Goal: Register for event/course

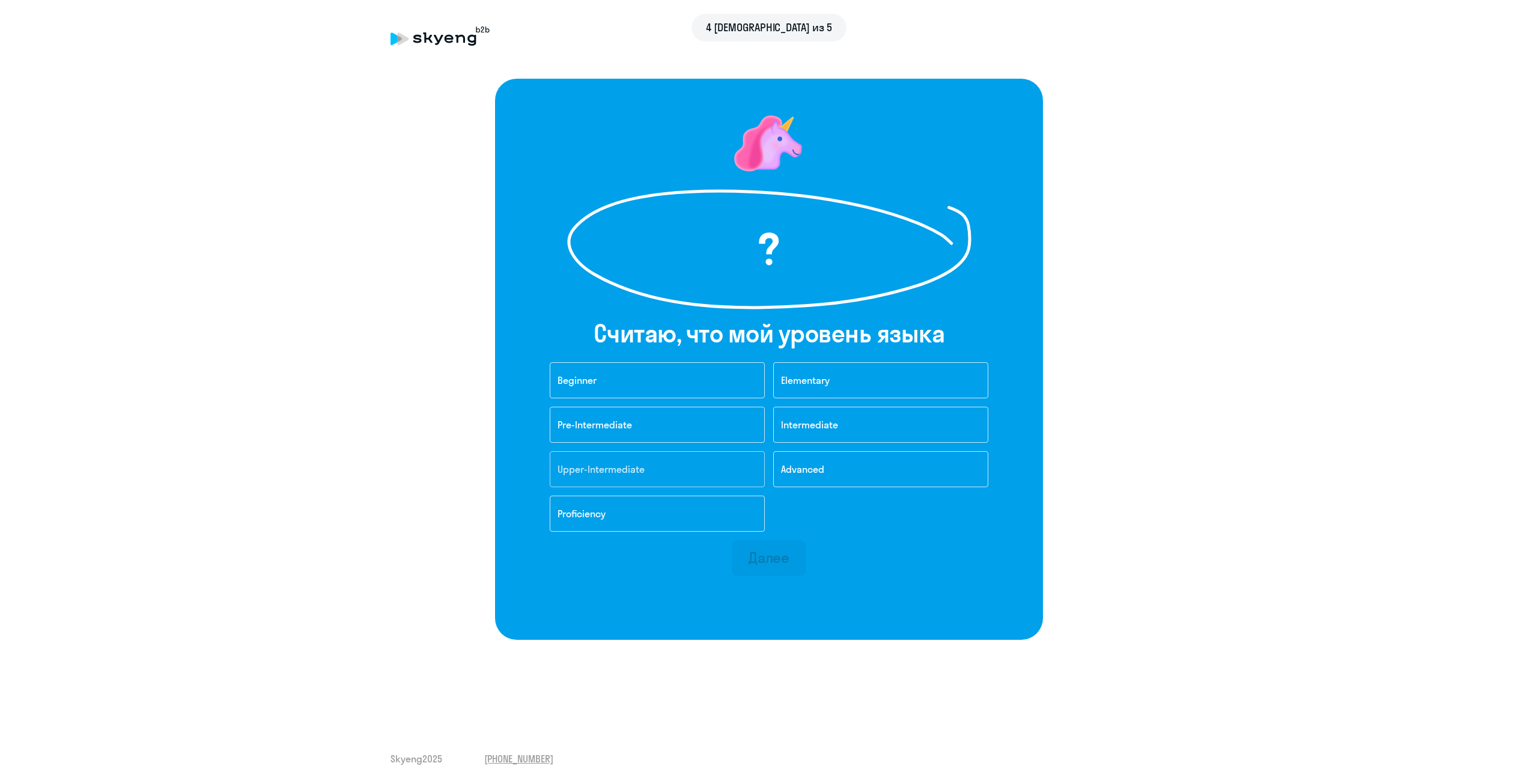
click at [720, 479] on button "Upper-Intermediate" at bounding box center [657, 469] width 215 height 36
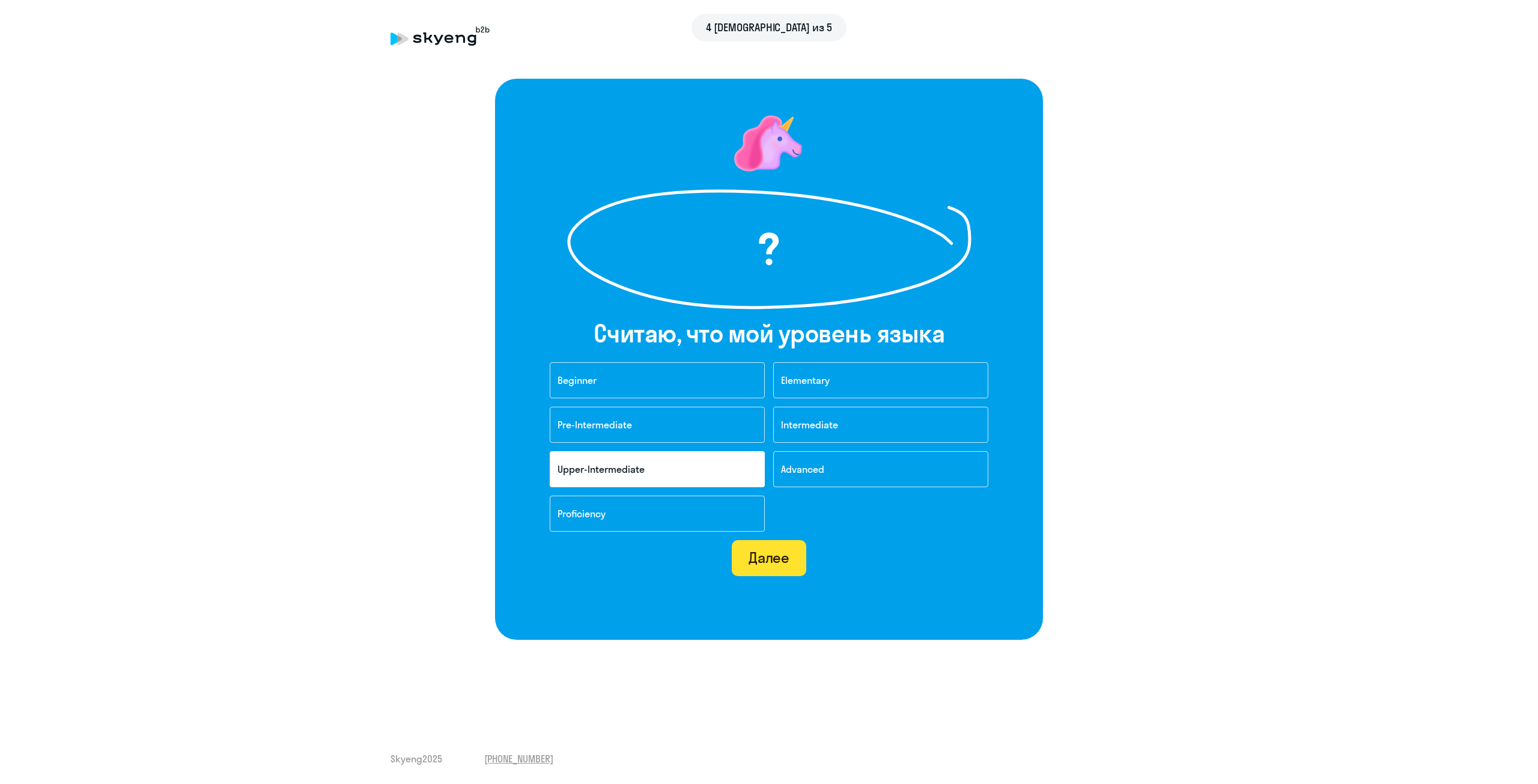
click at [777, 556] on div "Далее" at bounding box center [769, 557] width 42 height 19
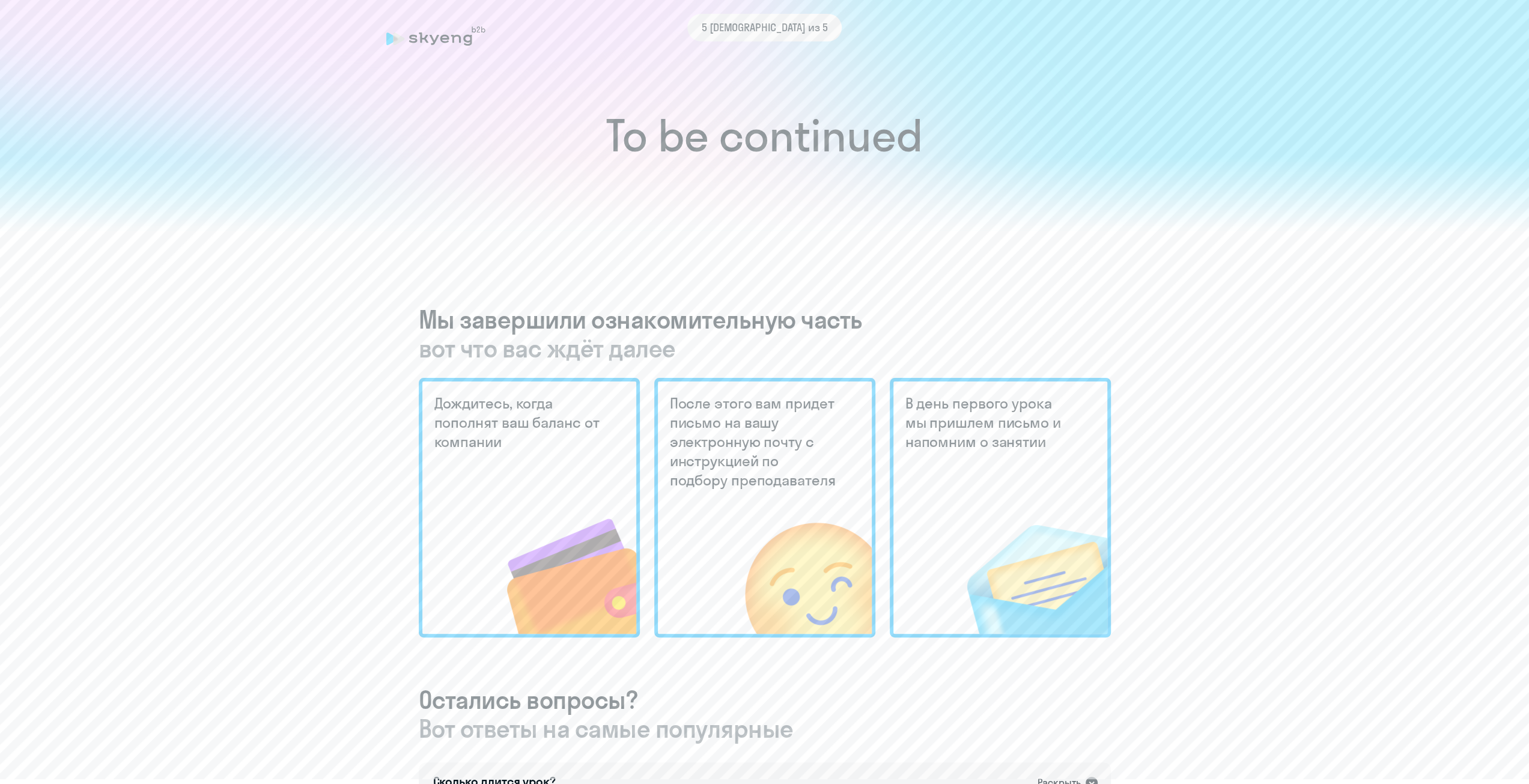
click at [710, 434] on h5 "После этого вам придет письмо на вашу электронную почту с инструкцией по подбор…" at bounding box center [755, 441] width 169 height 96
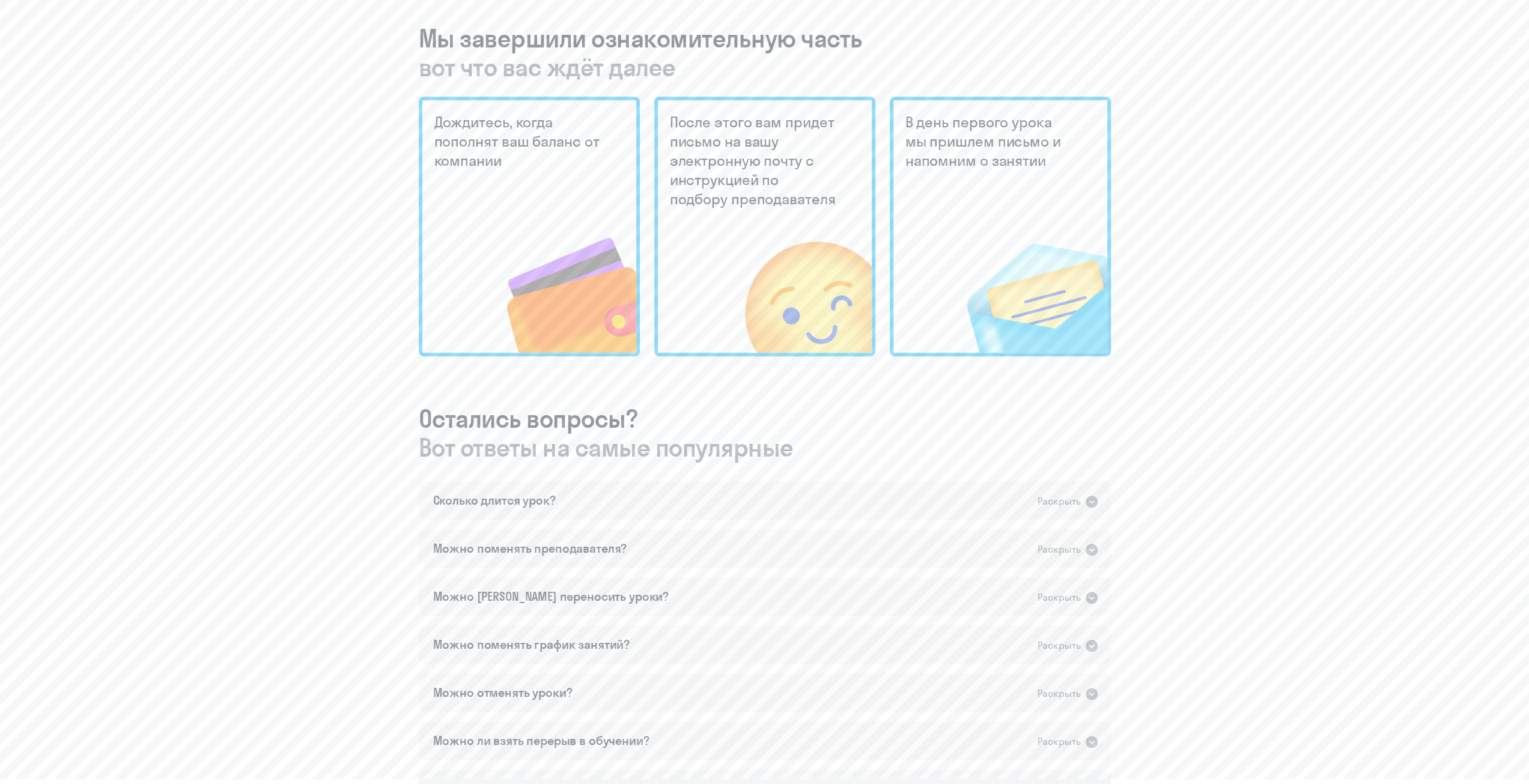
scroll to position [300, 0]
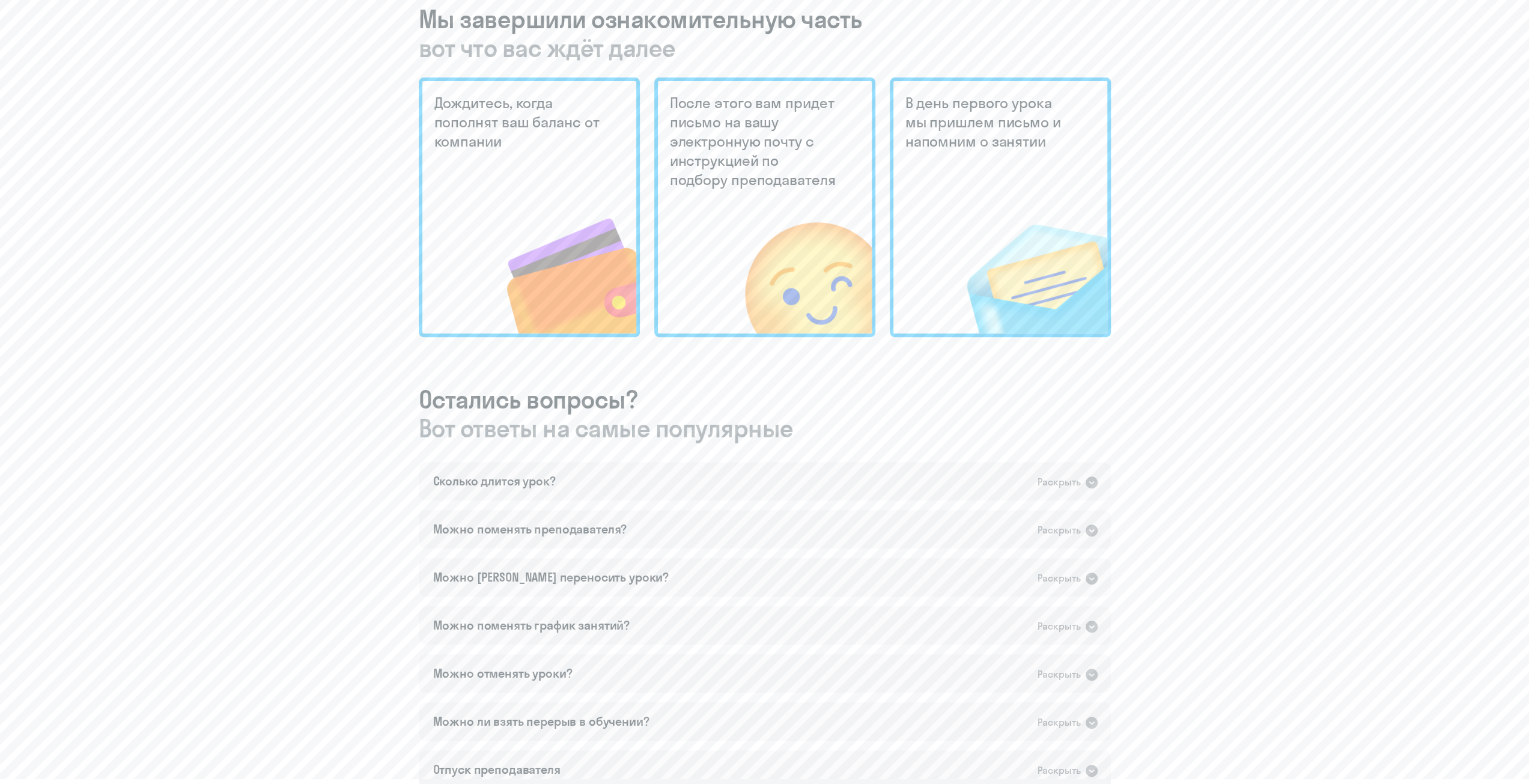
click at [990, 200] on img at bounding box center [1018, 252] width 178 height 162
click at [725, 242] on img at bounding box center [784, 252] width 177 height 162
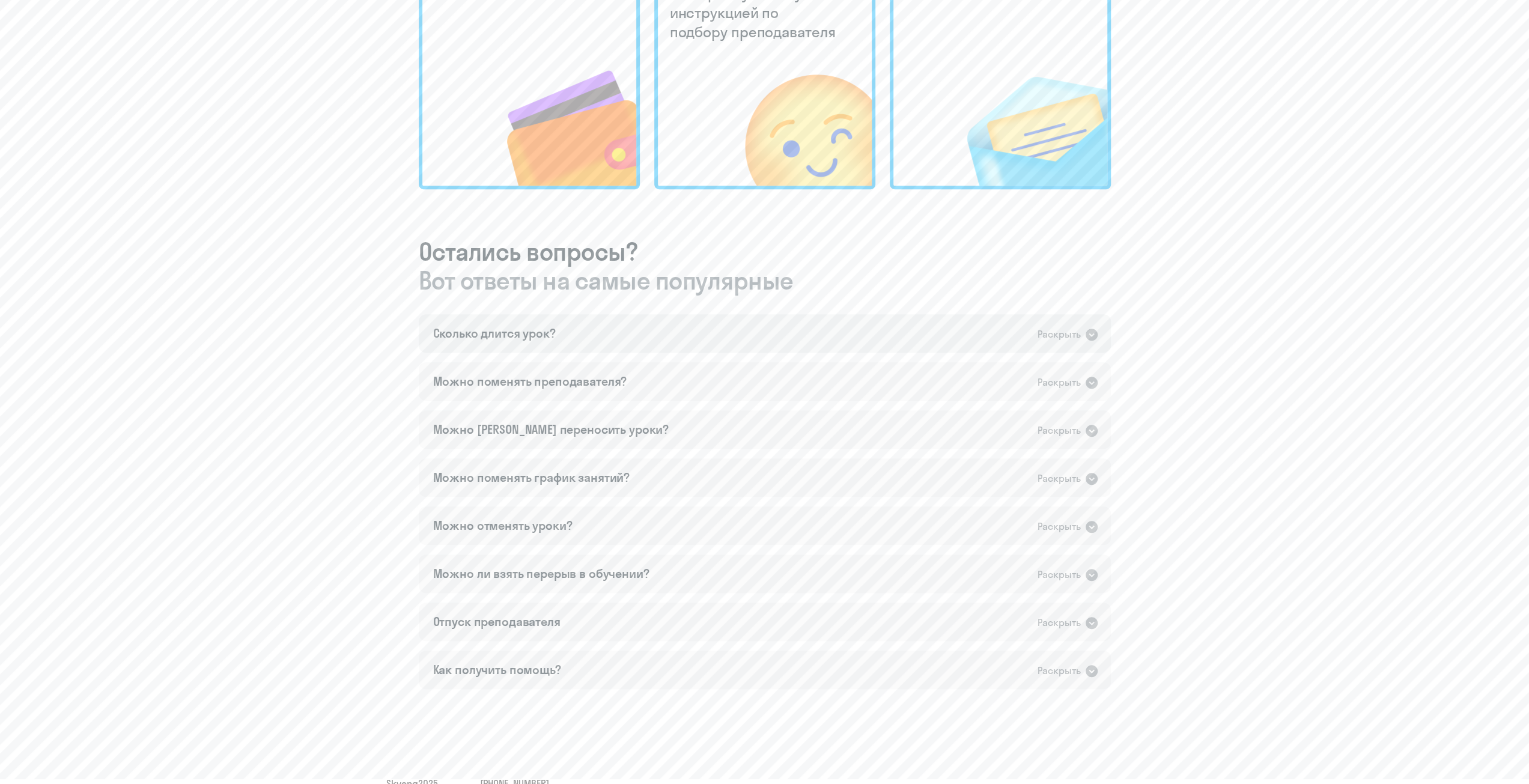
scroll to position [472, 0]
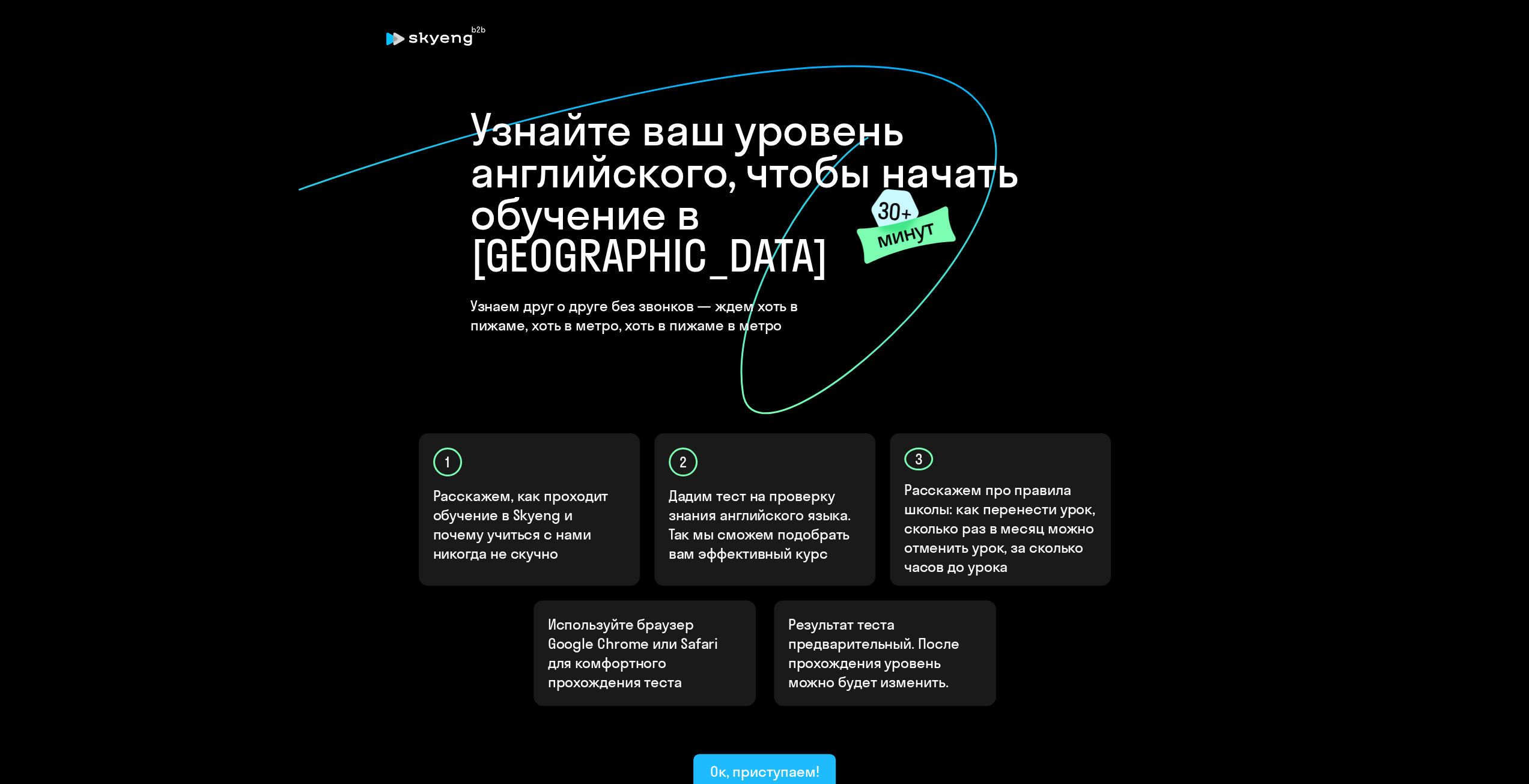
click at [781, 762] on div "Ок, приступаем!" at bounding box center [765, 771] width 109 height 19
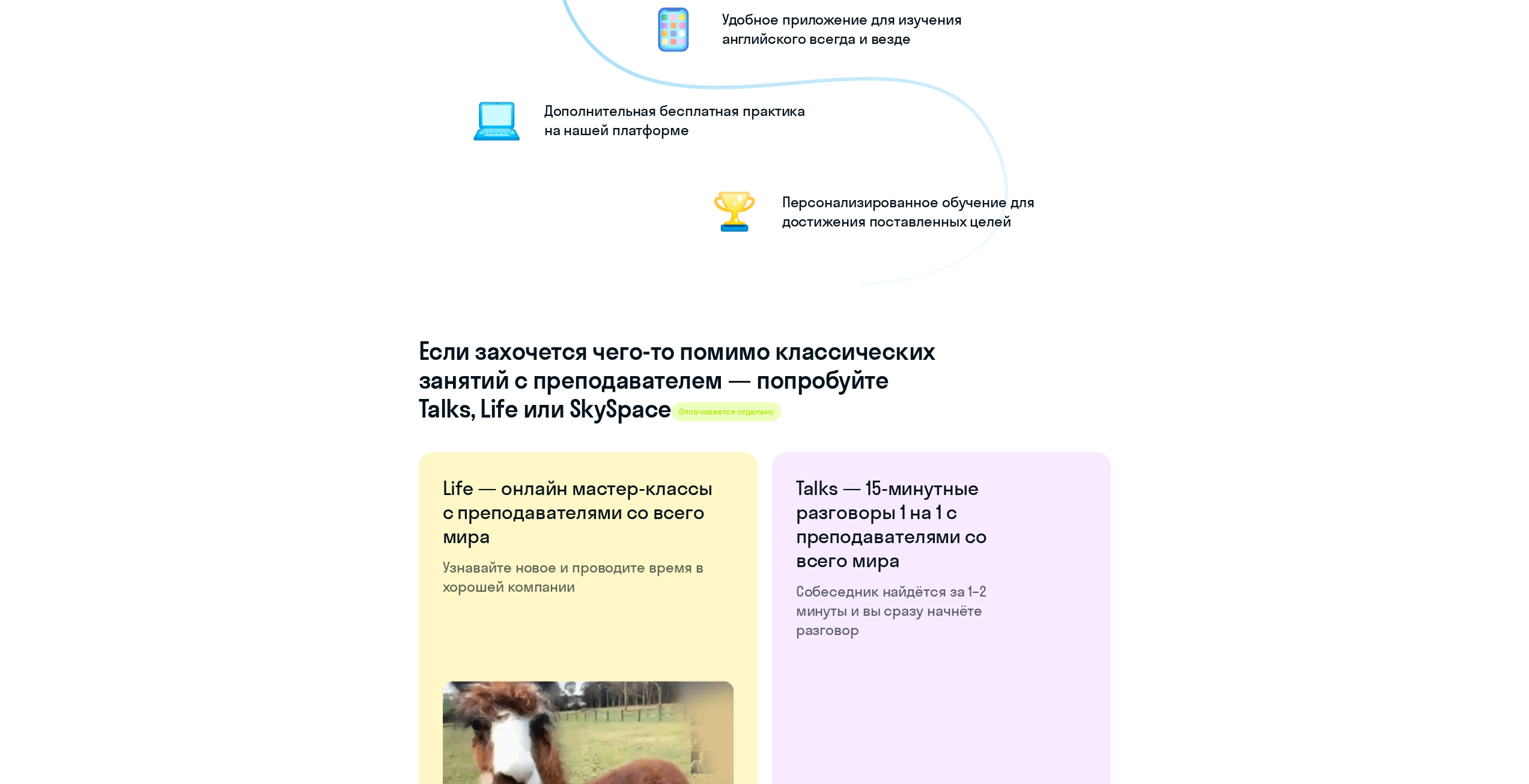
scroll to position [2000, 0]
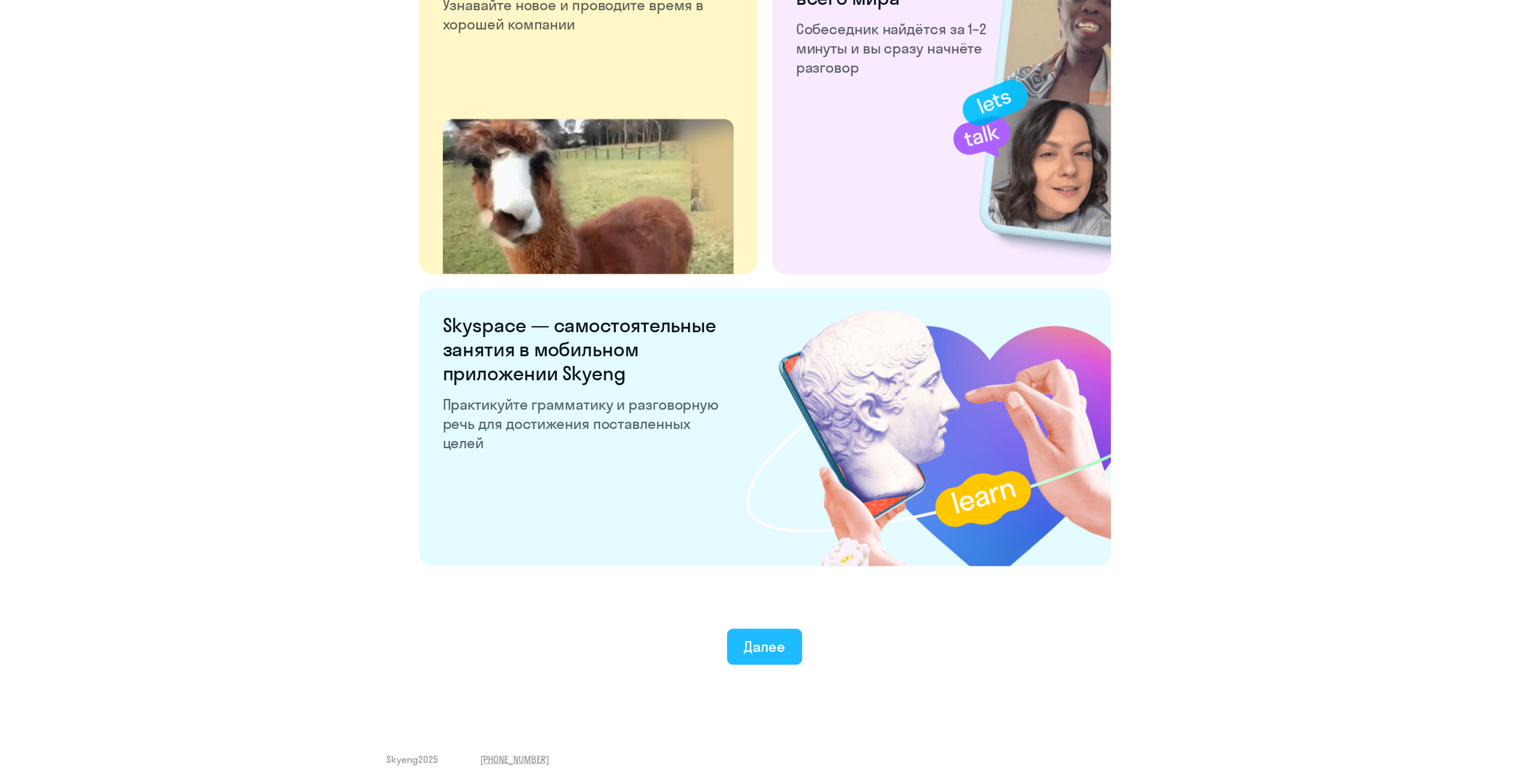
click at [775, 650] on div "Далее" at bounding box center [764, 645] width 42 height 19
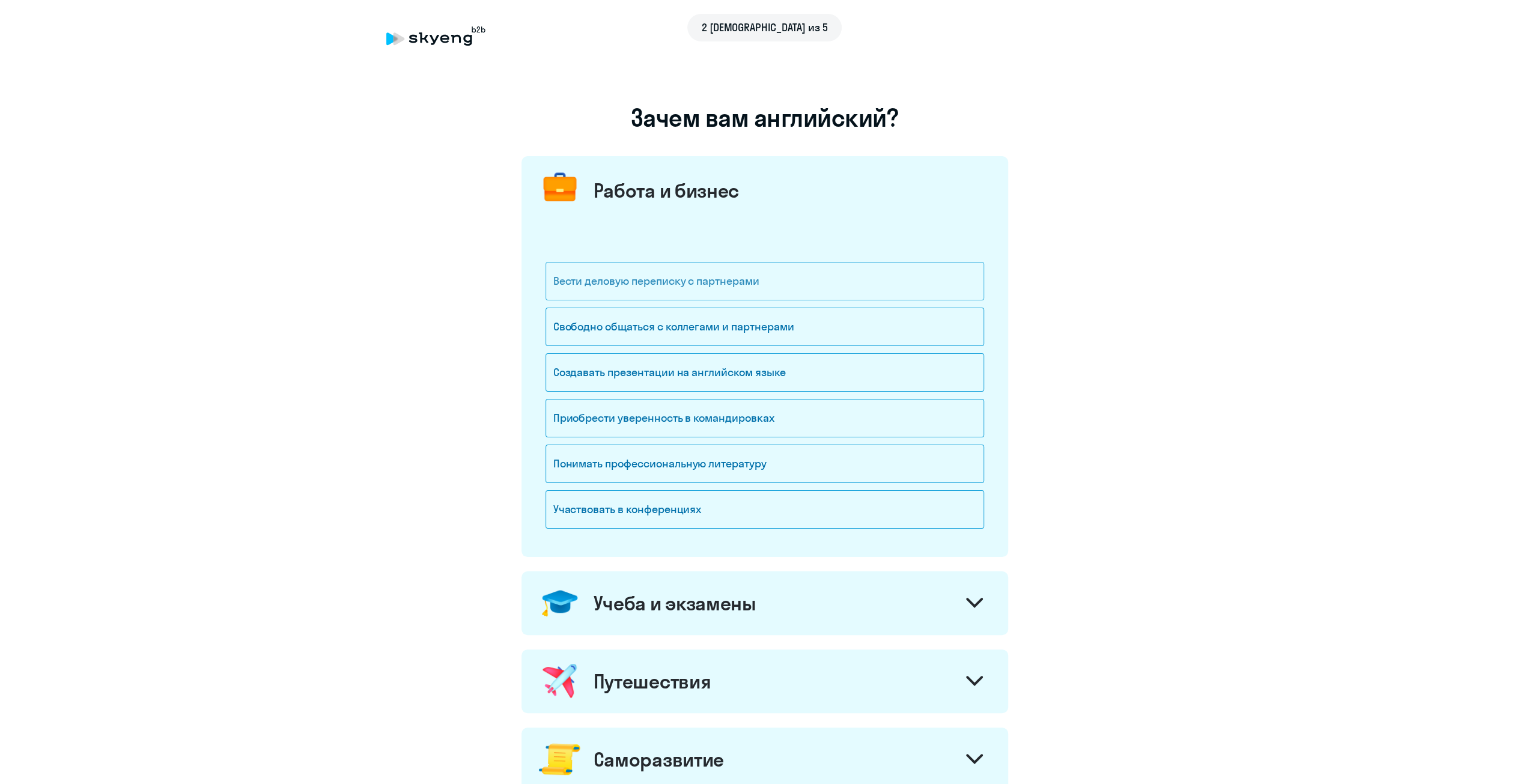
click at [648, 288] on div "Вести деловую переписку с партнерами" at bounding box center [764, 281] width 439 height 39
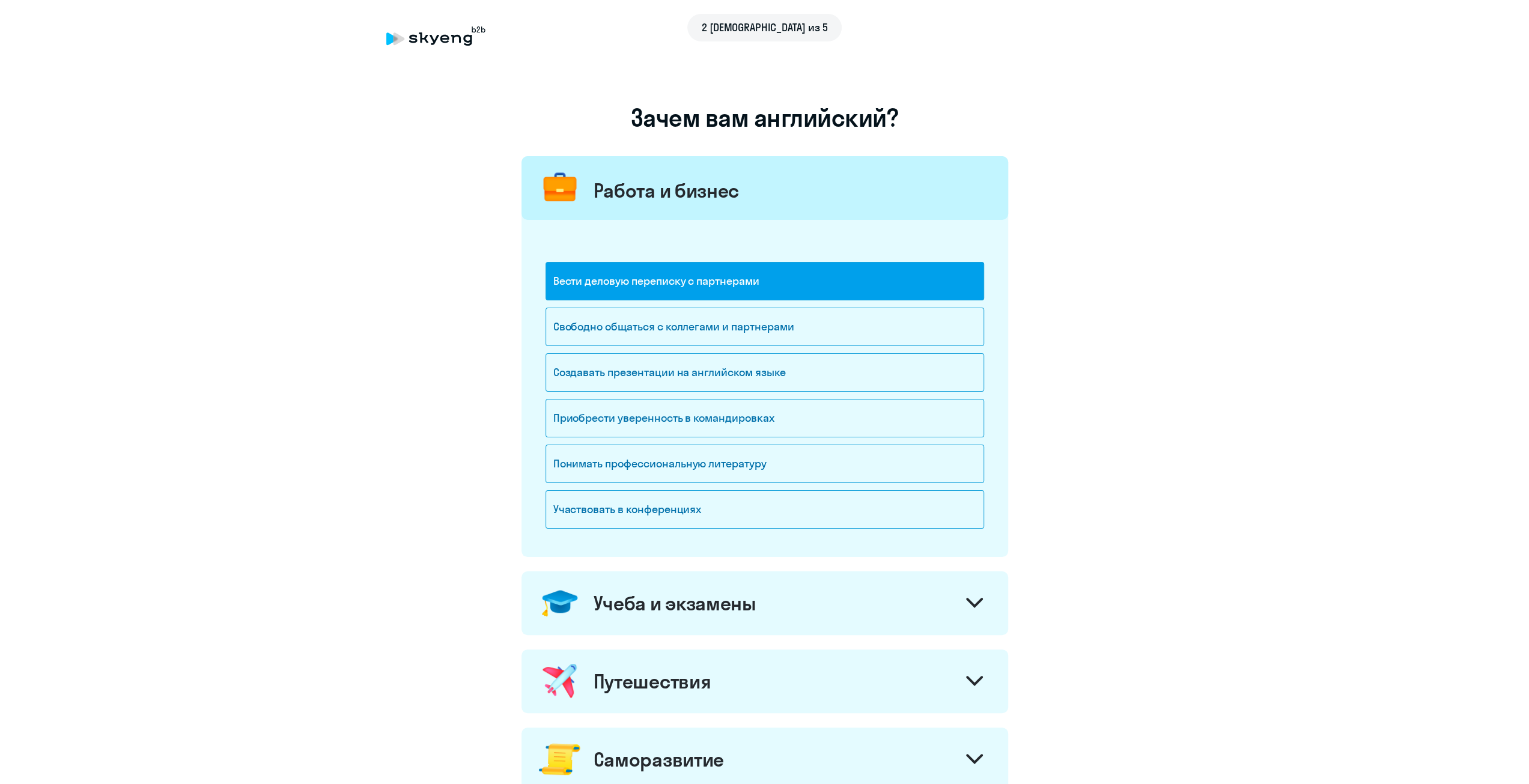
click at [648, 288] on div "Вести деловую переписку с партнерами" at bounding box center [764, 281] width 439 height 39
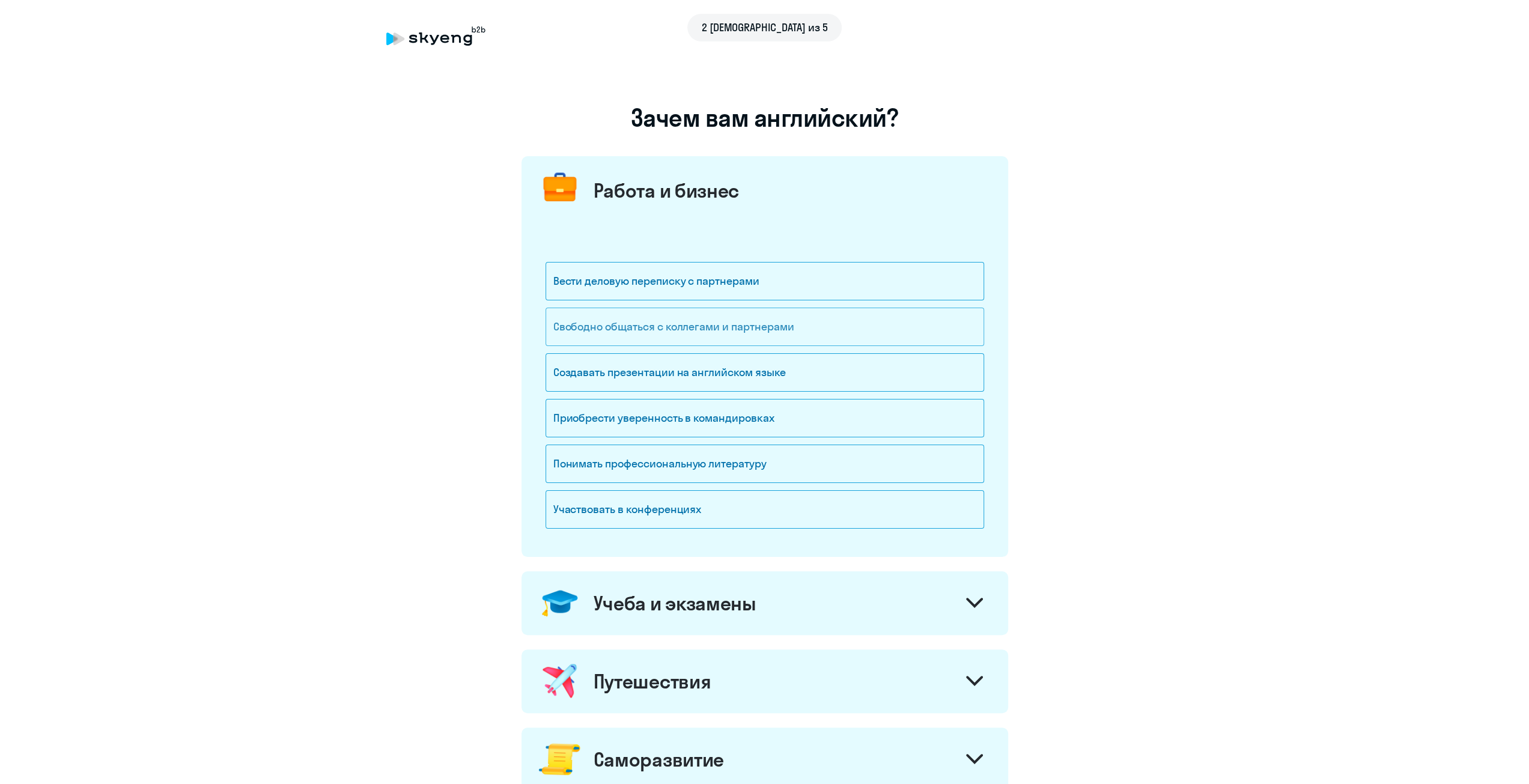
click at [664, 341] on div "Свободно общаться с коллегами и партнерами" at bounding box center [764, 327] width 439 height 39
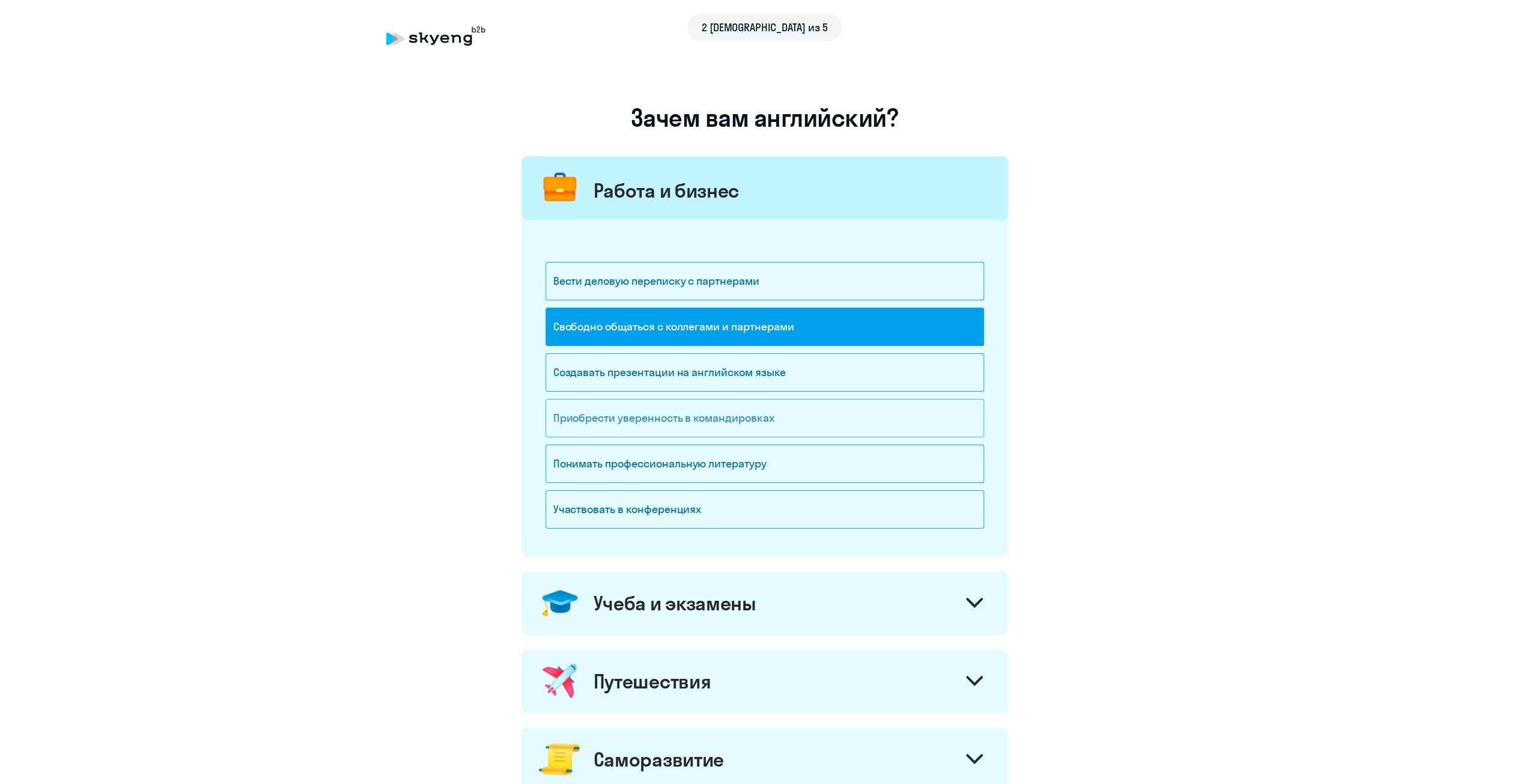
click at [627, 424] on div "Приобрести уверенность в командировках" at bounding box center [764, 418] width 439 height 39
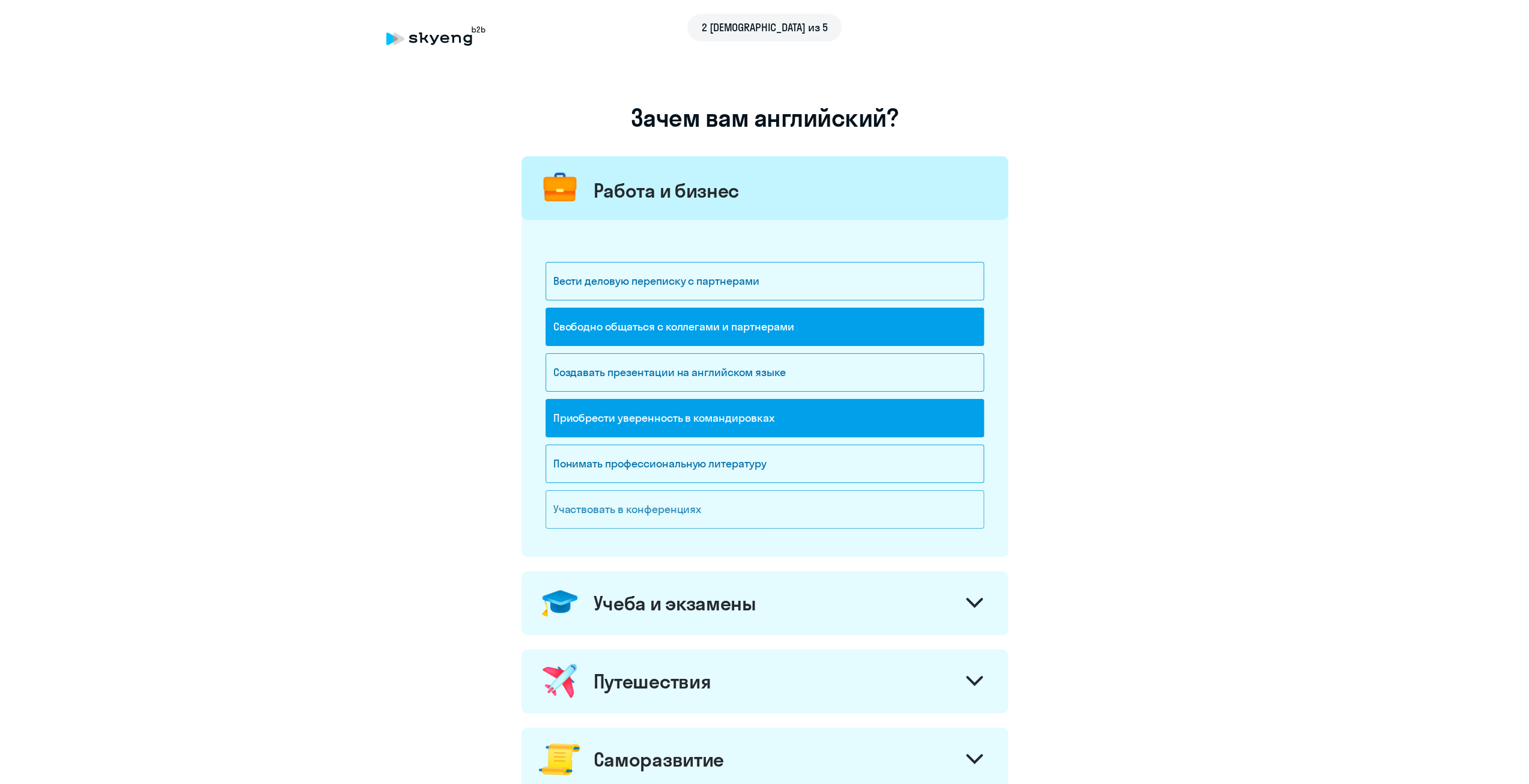
click at [654, 513] on div "Участвовать в конференциях" at bounding box center [764, 509] width 439 height 39
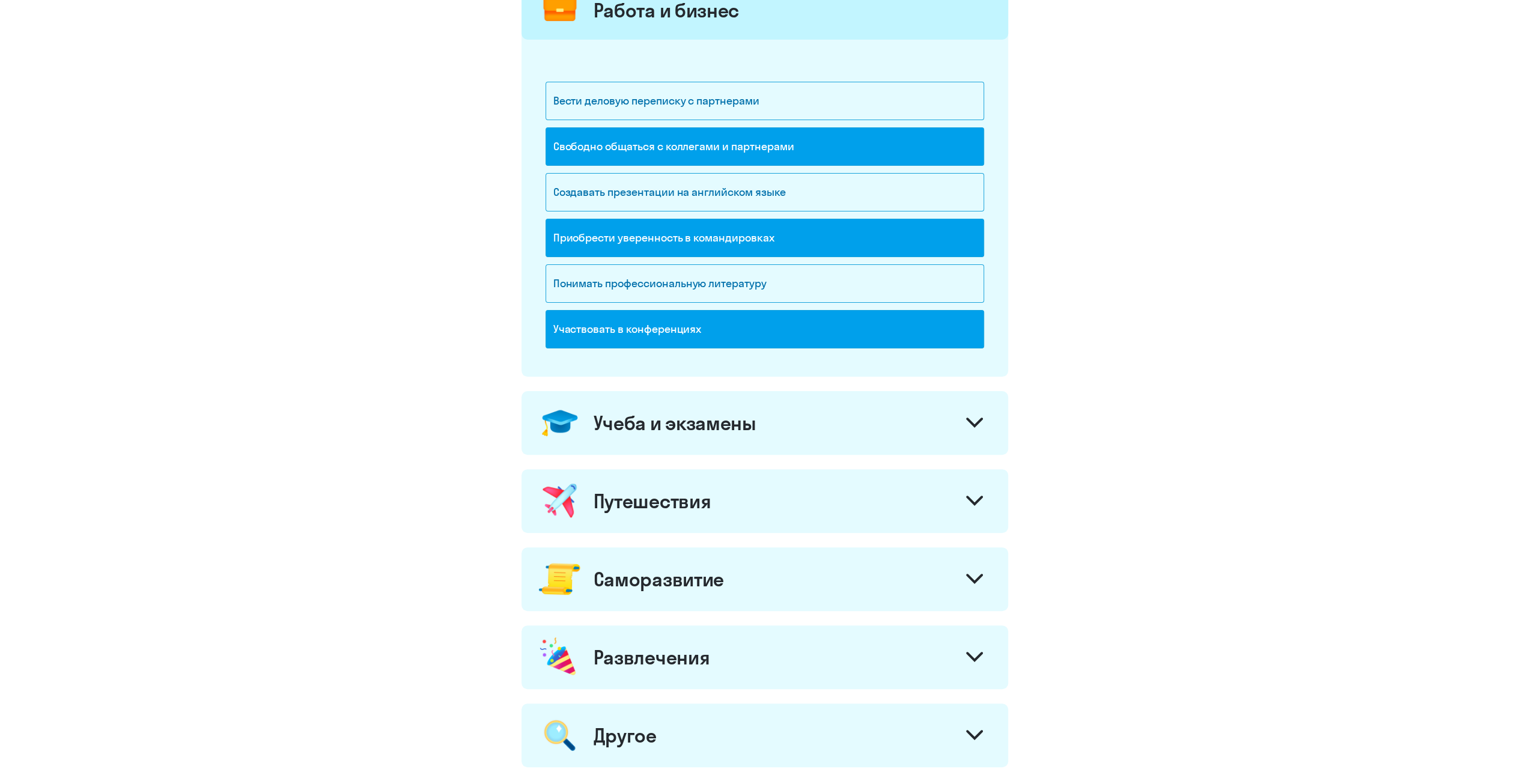
click at [653, 510] on div "Путешествия" at bounding box center [652, 500] width 118 height 24
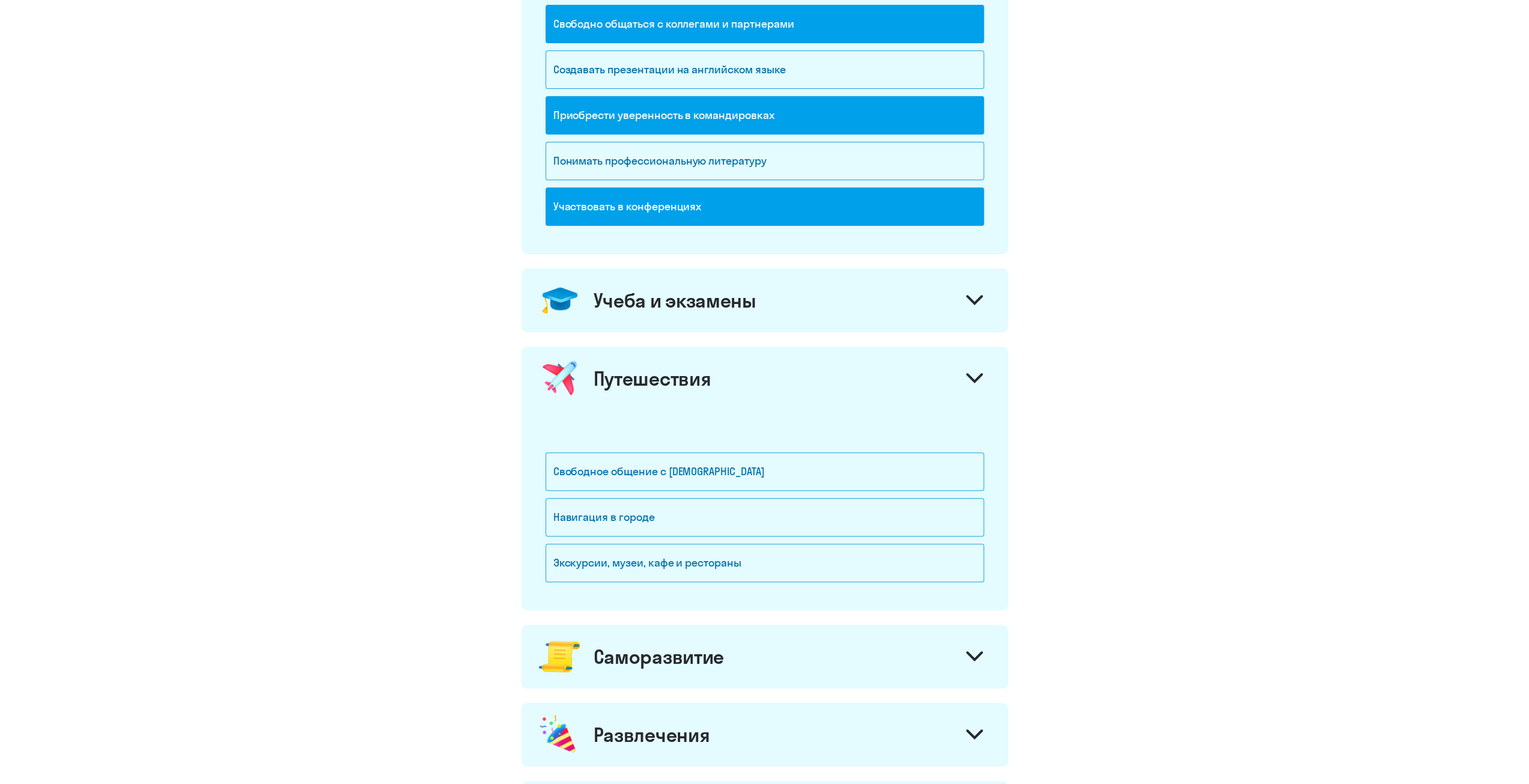
scroll to position [300, 0]
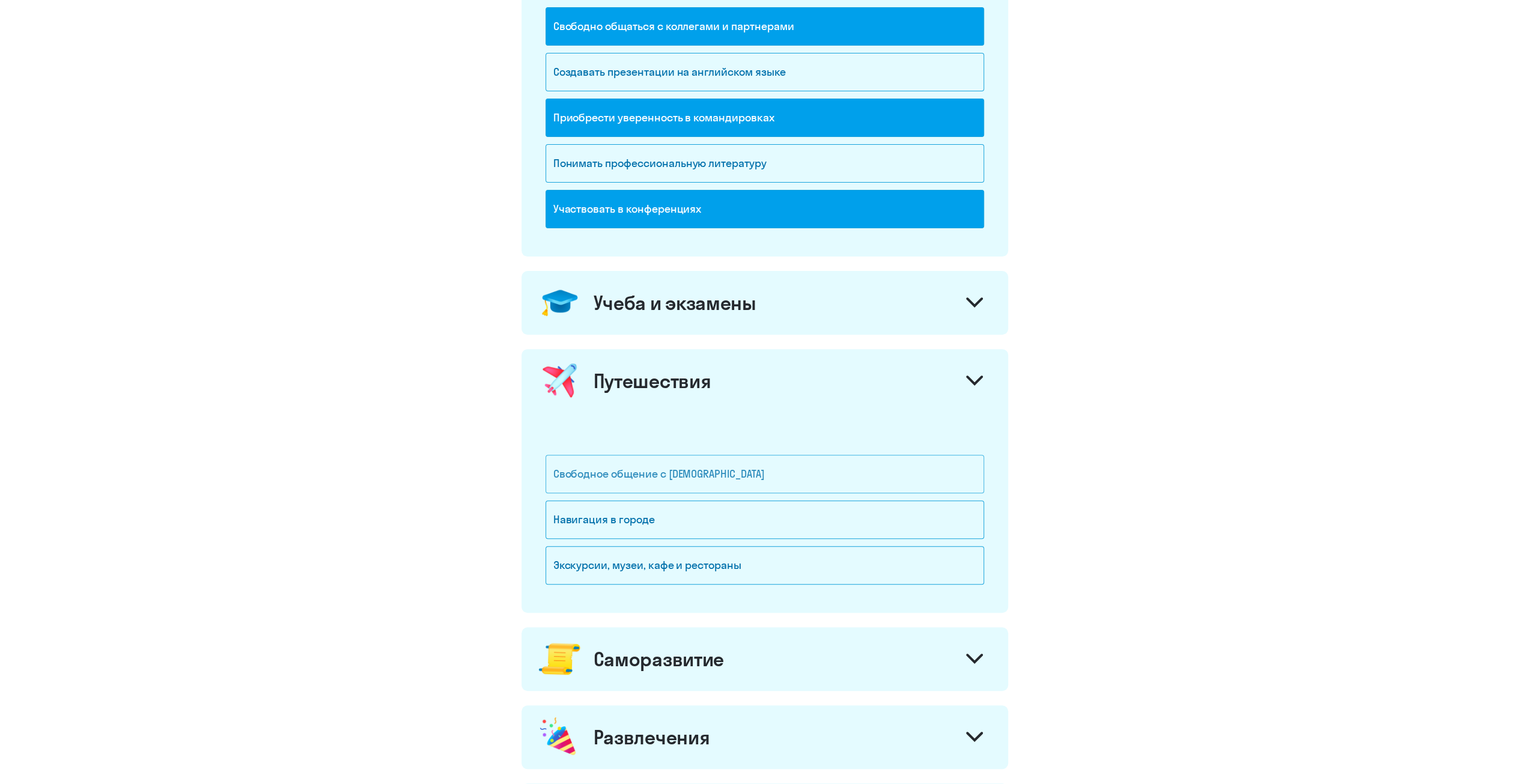
click at [649, 484] on div "Свободное общение с [DEMOGRAPHIC_DATA]" at bounding box center [764, 474] width 439 height 39
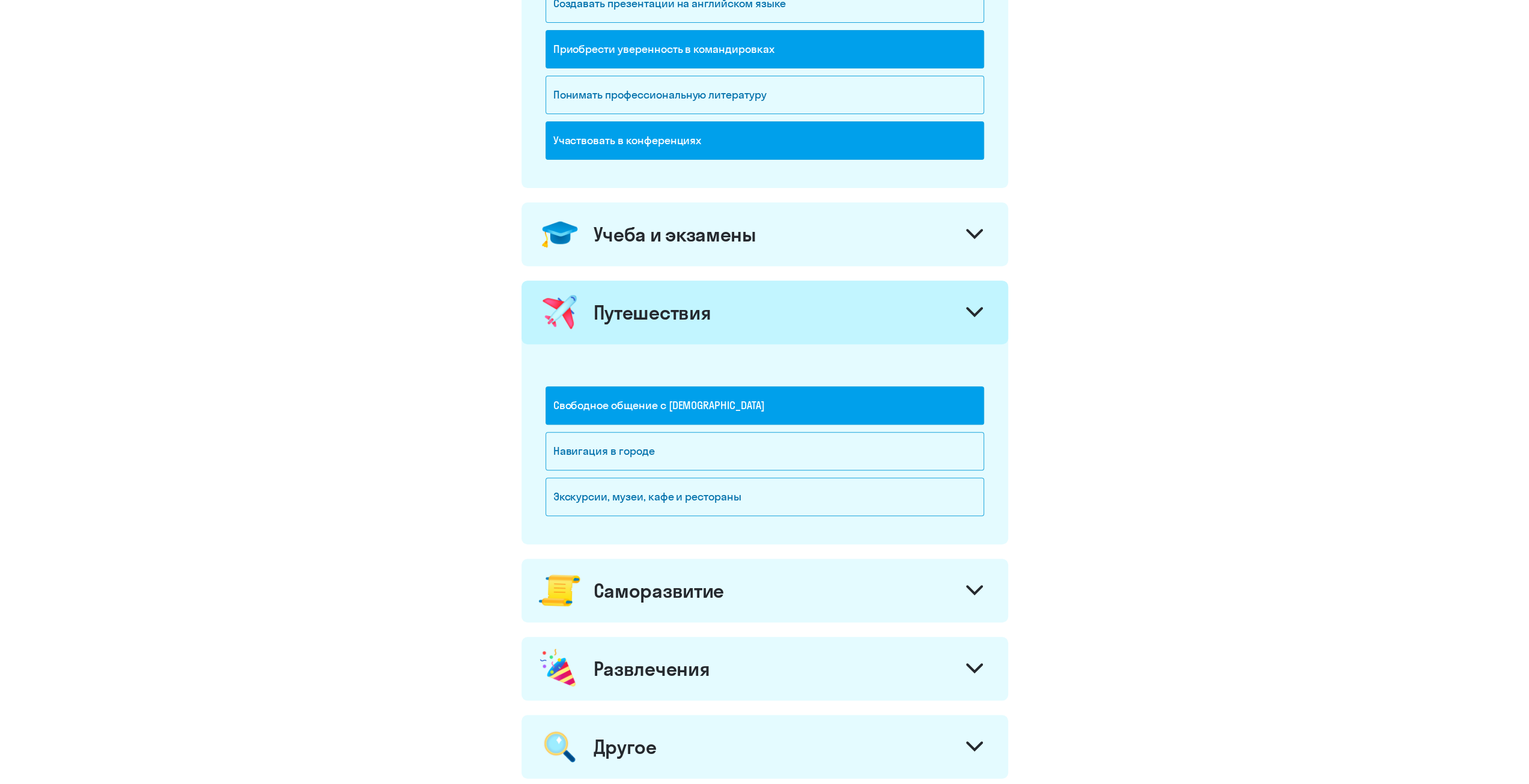
scroll to position [481, 0]
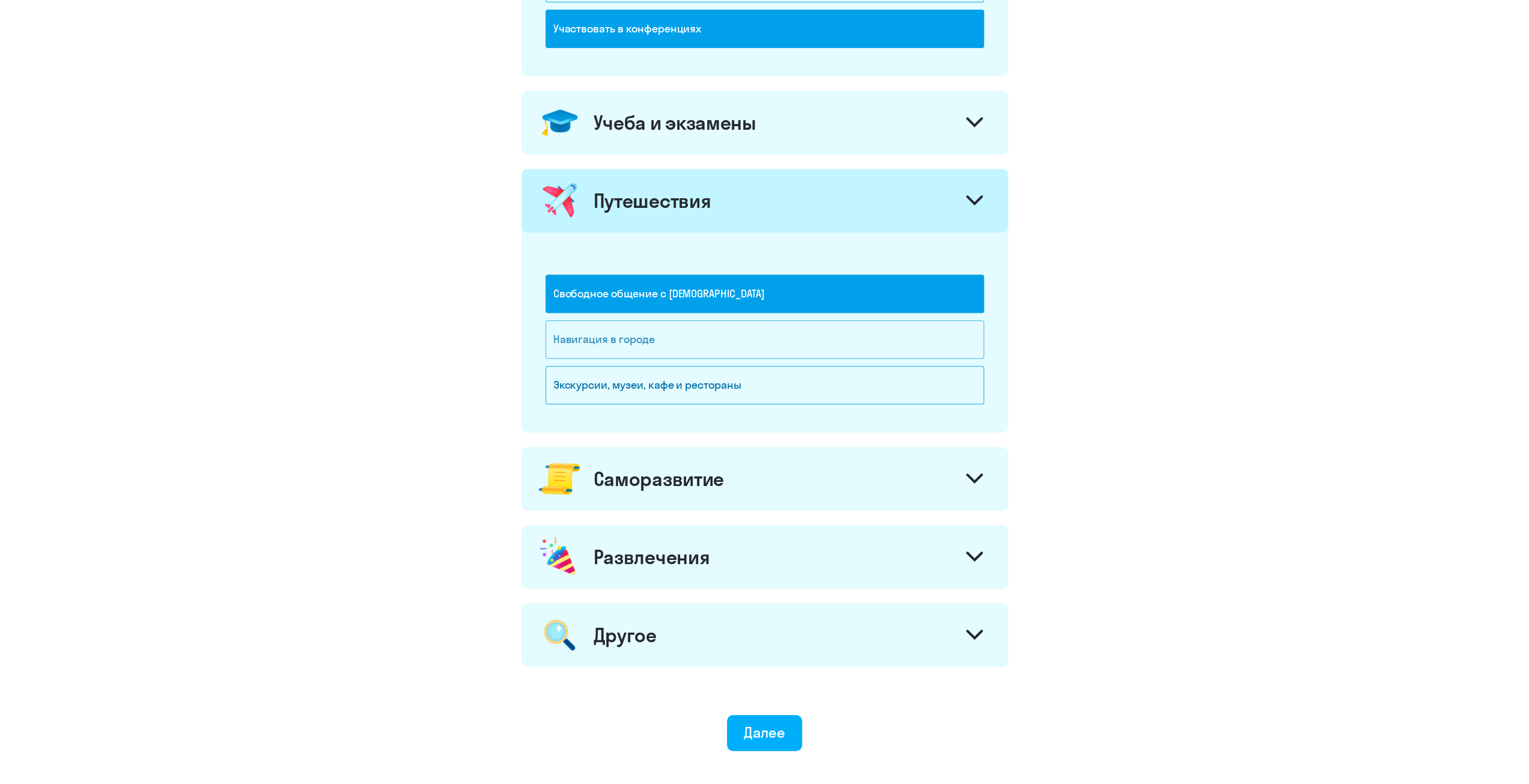
click at [631, 341] on div "Навигация в городе" at bounding box center [764, 339] width 439 height 39
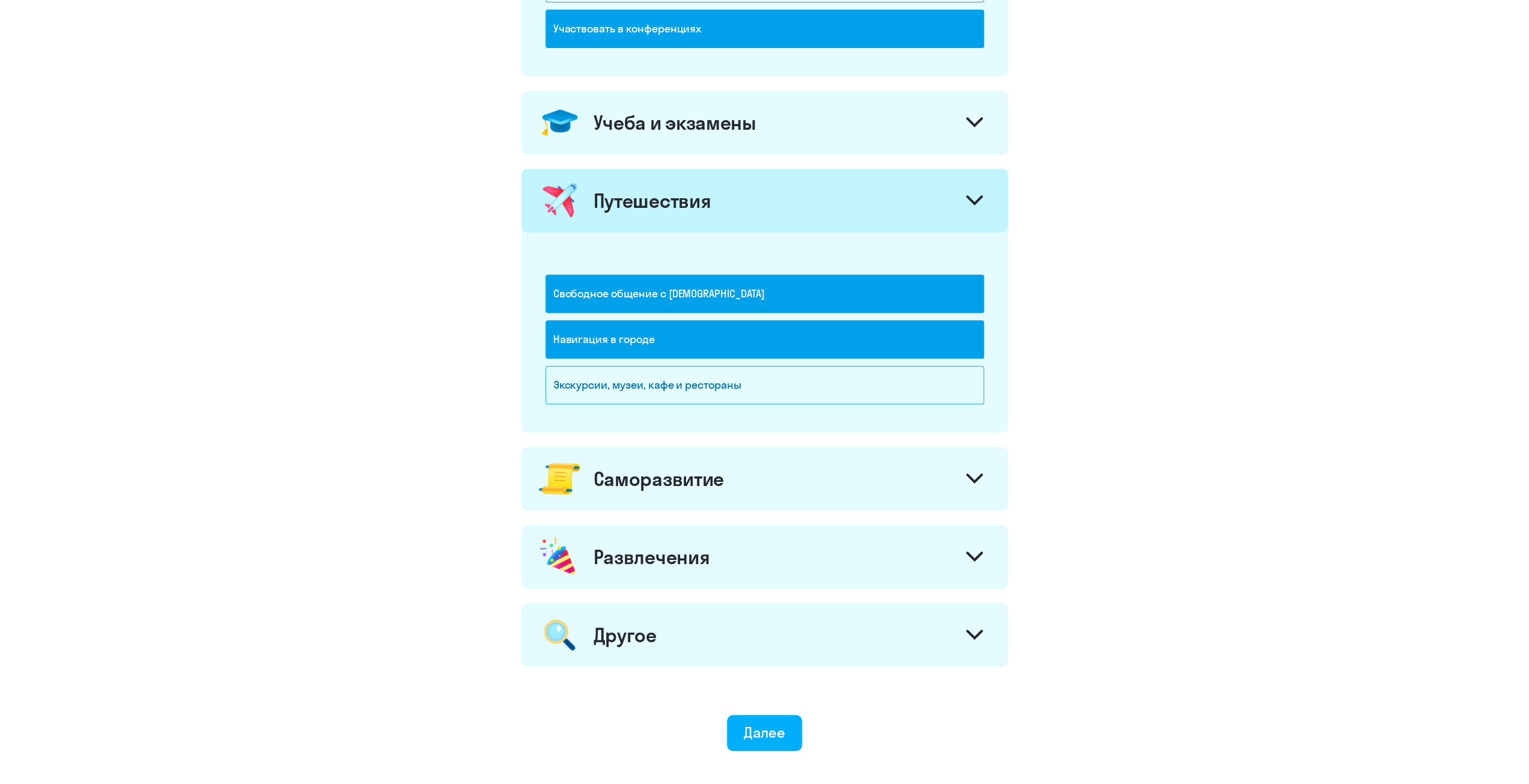
click at [661, 489] on div "Саморазвитие" at bounding box center [764, 479] width 486 height 63
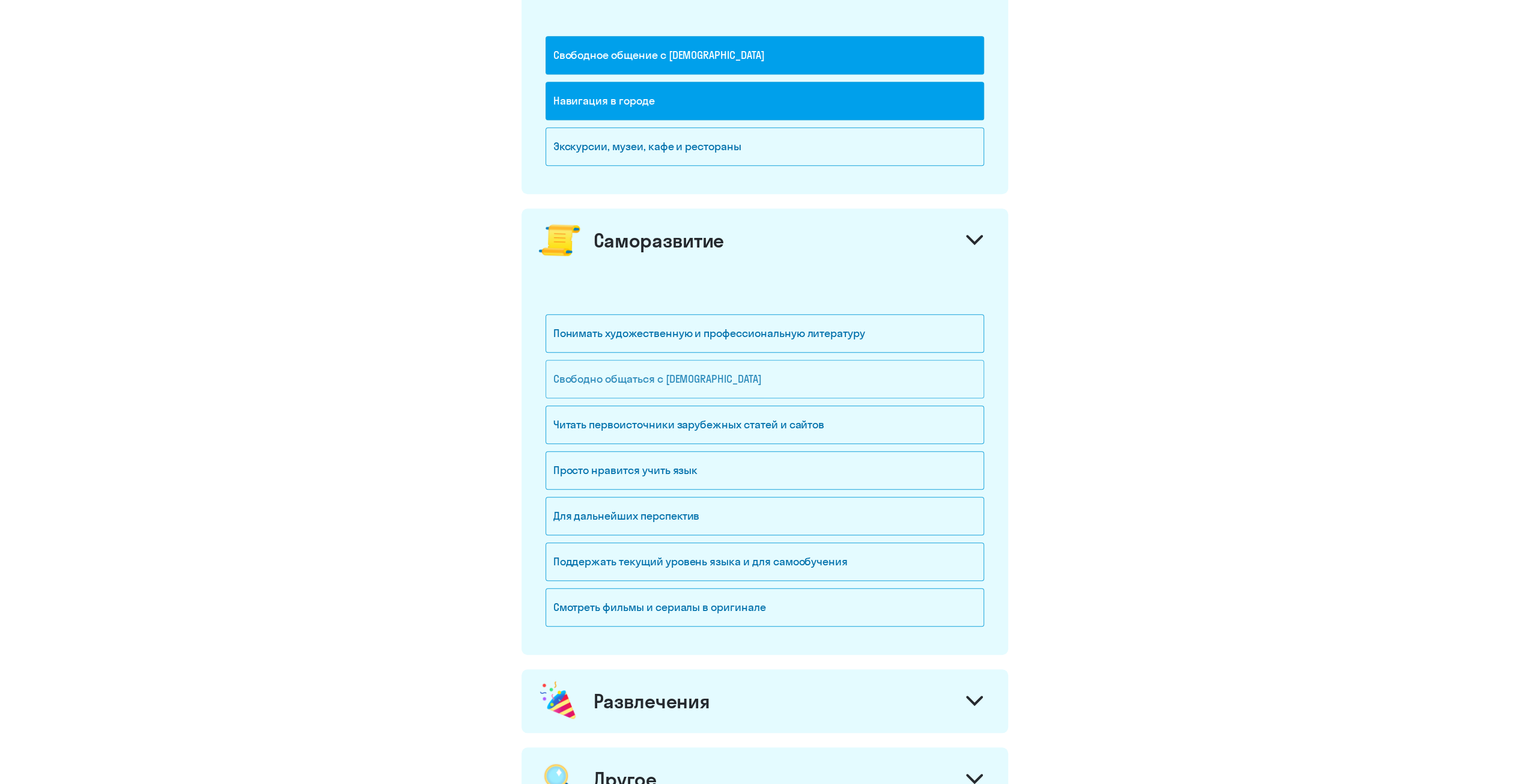
scroll to position [721, 0]
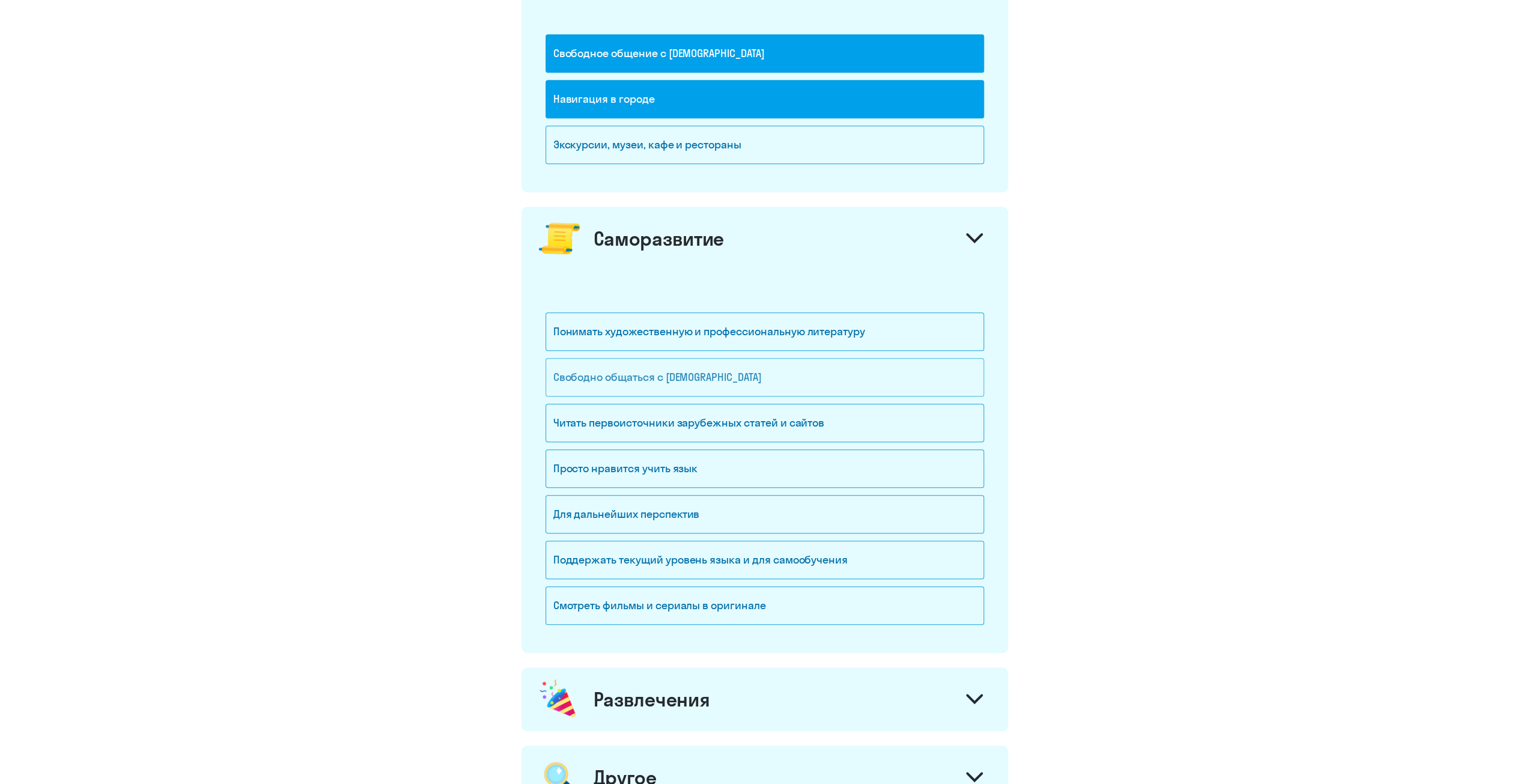
click at [627, 367] on div "Свободно общаться с [DEMOGRAPHIC_DATA]" at bounding box center [764, 377] width 439 height 39
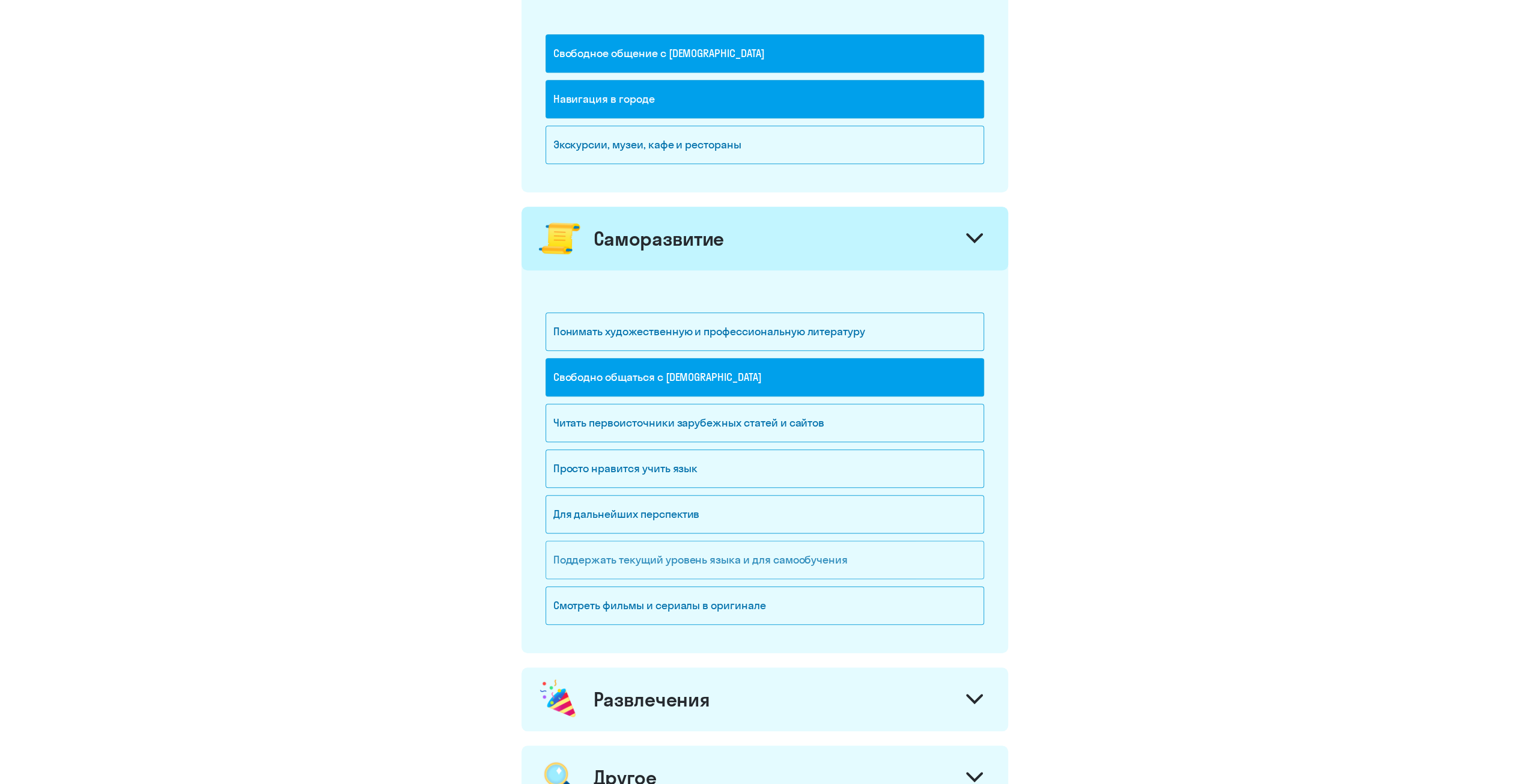
click at [626, 547] on div "Поддержать текущий уровень языка и для cамообучения" at bounding box center [764, 560] width 439 height 39
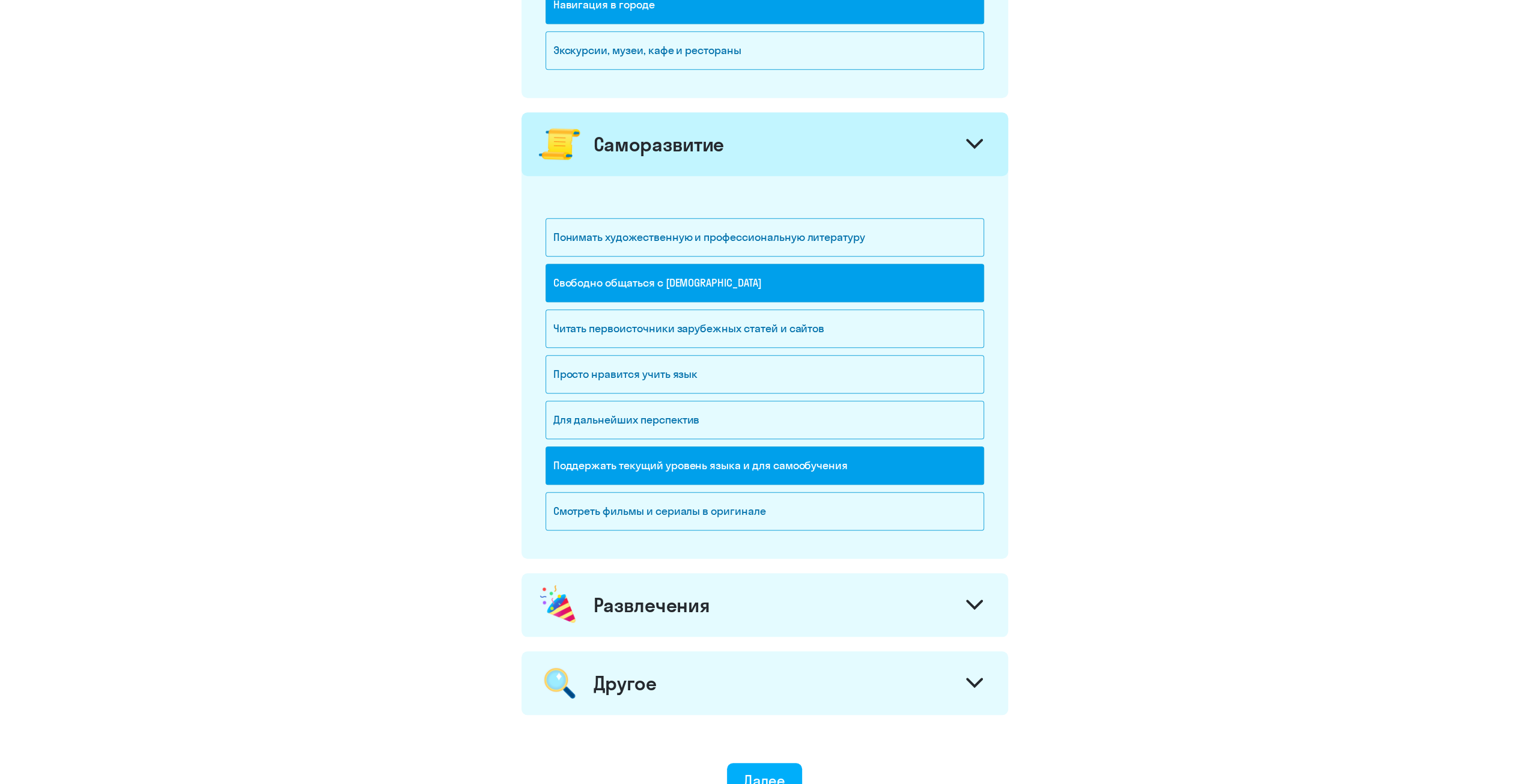
scroll to position [901, 0]
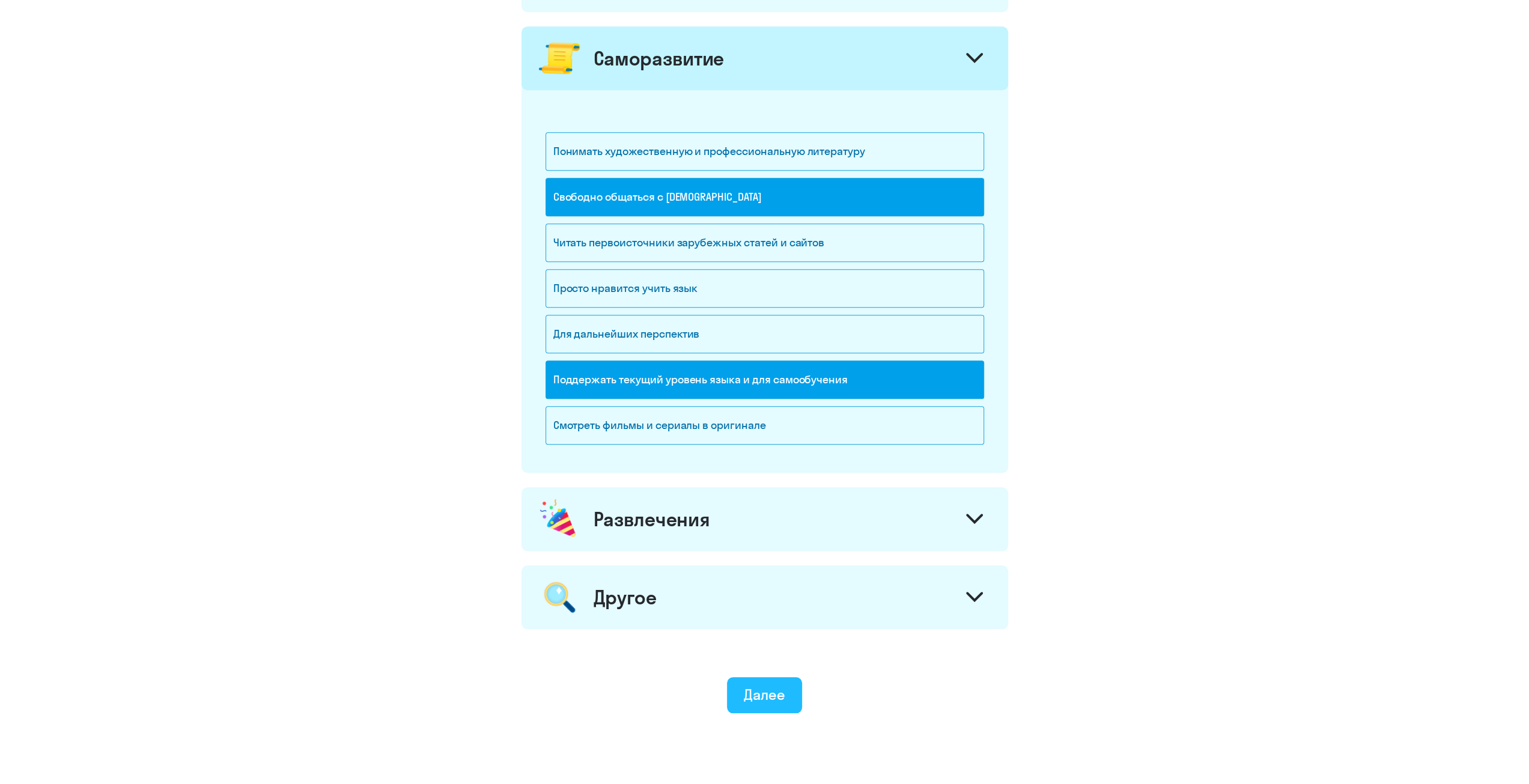
click at [754, 688] on div "Далее" at bounding box center [764, 694] width 42 height 19
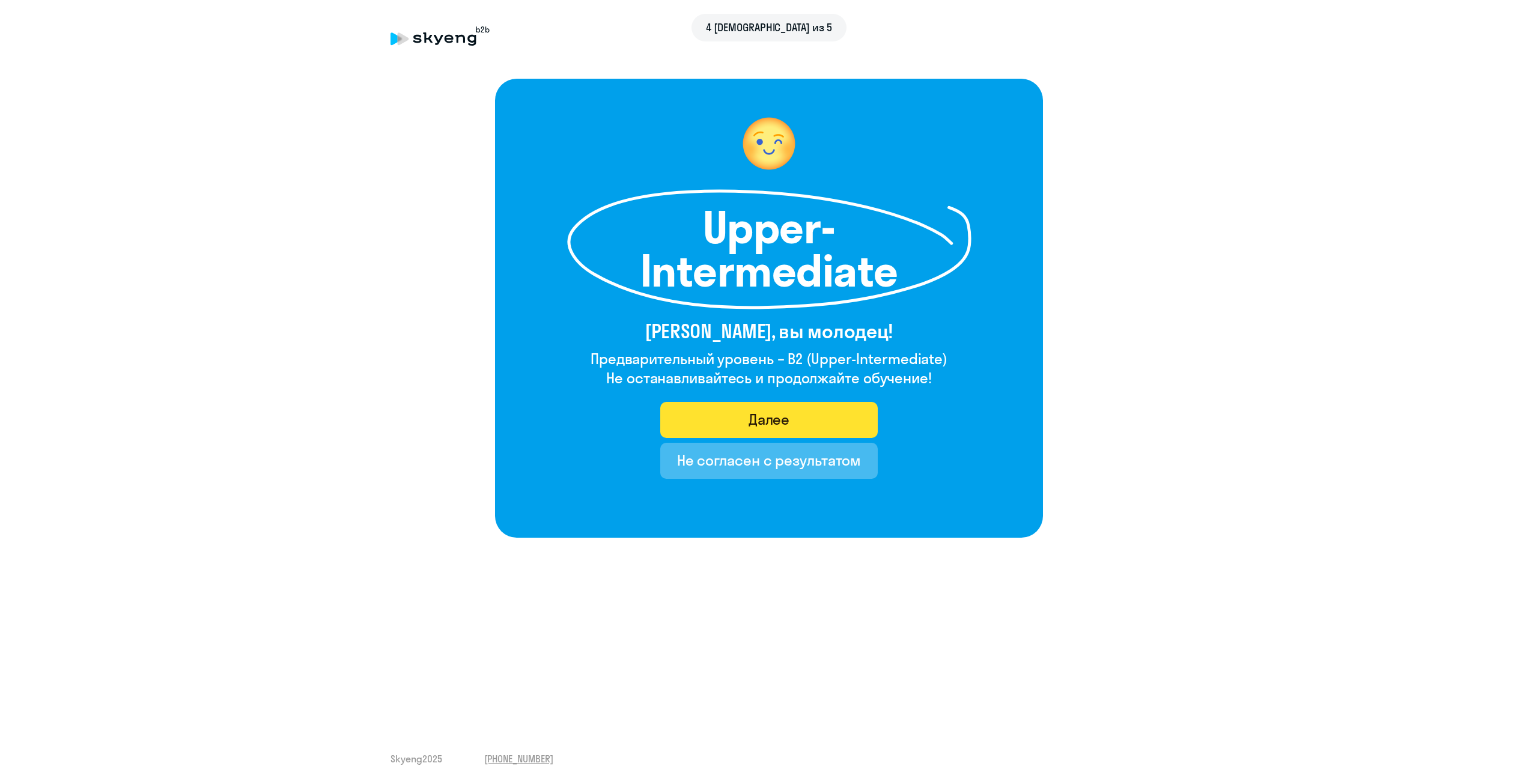
click at [798, 422] on button "Далее" at bounding box center [769, 420] width 218 height 36
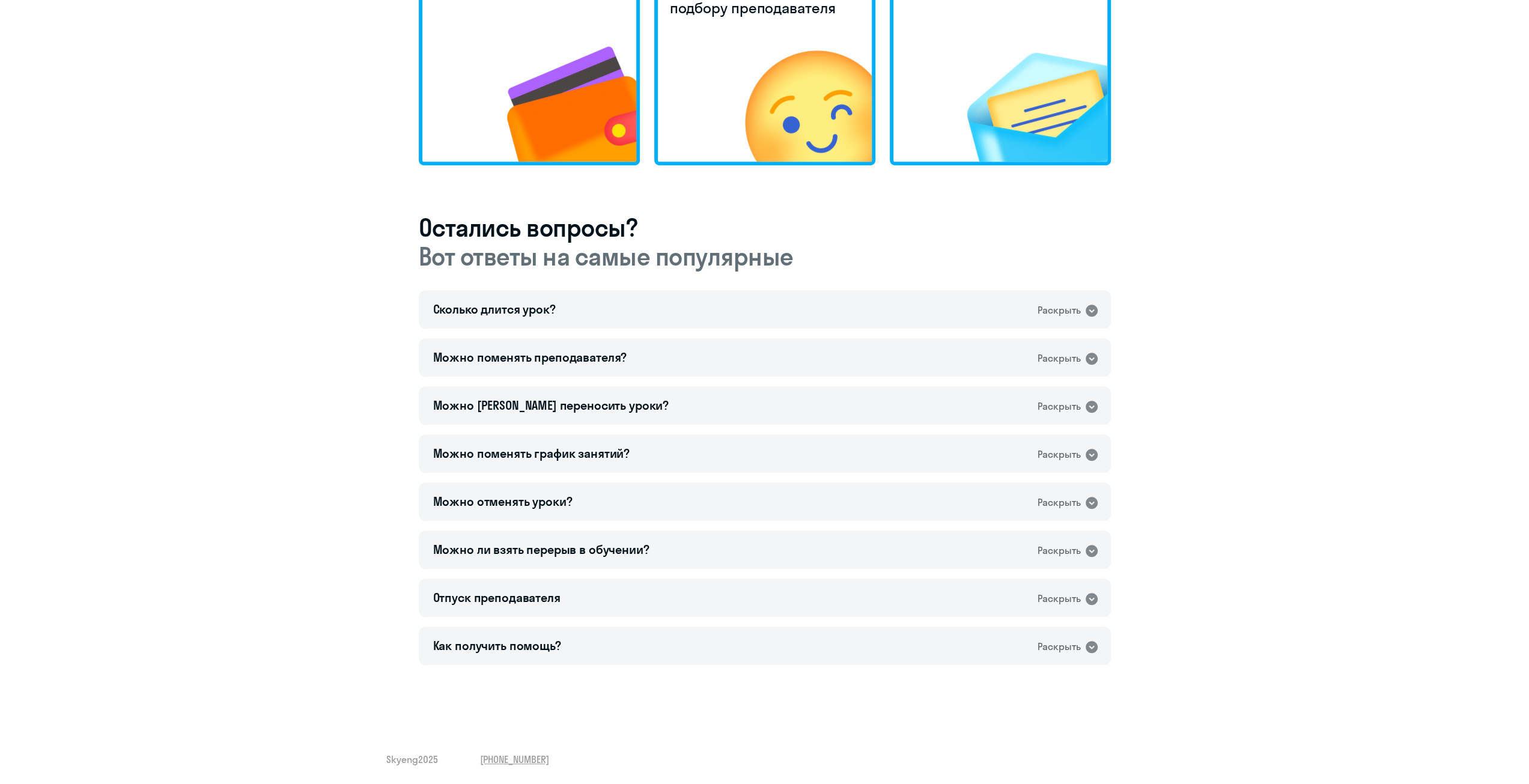
scroll to position [472, 0]
